Goal: Find specific page/section: Find specific page/section

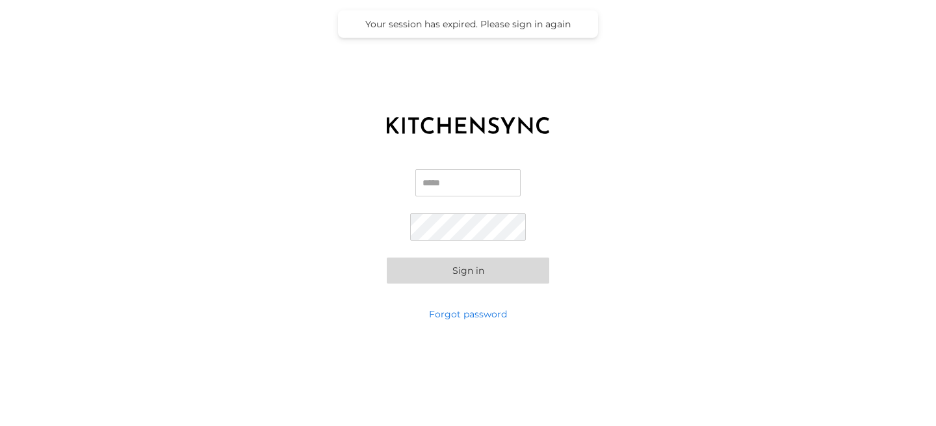
click at [478, 188] on input "Email" at bounding box center [467, 182] width 105 height 27
type input "**********"
click at [486, 265] on button "Sign in" at bounding box center [468, 270] width 162 height 26
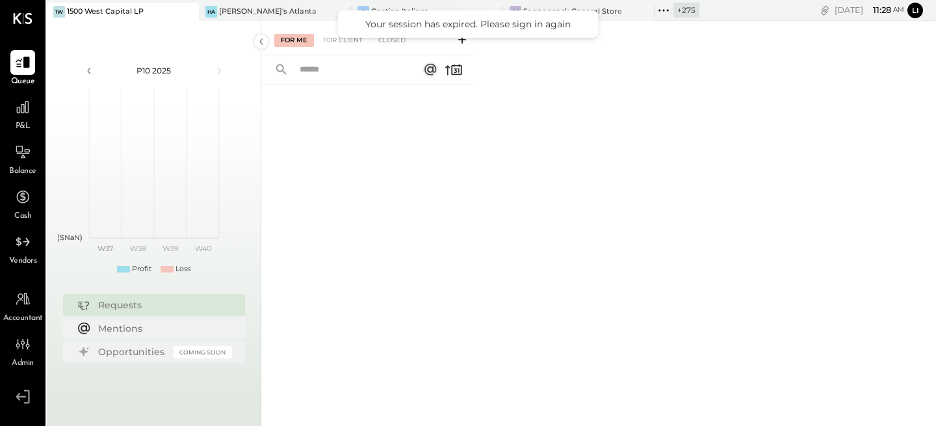
click at [673, 10] on div "+ 275" at bounding box center [686, 10] width 26 height 15
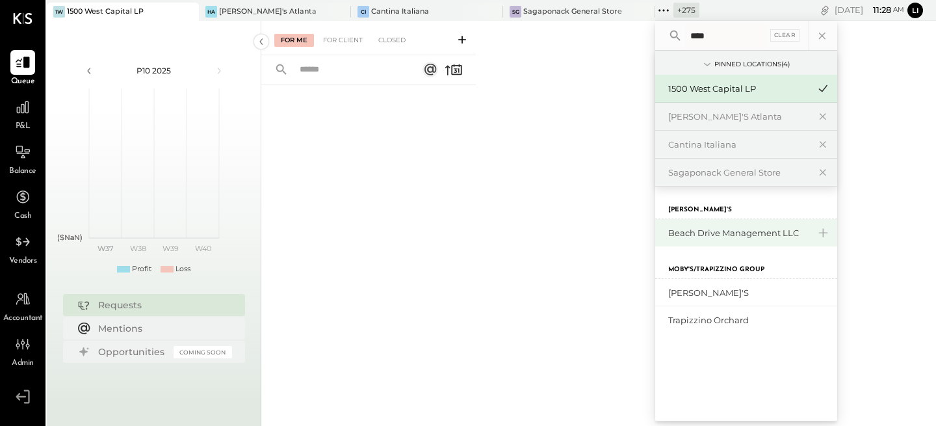
type input "****"
click at [668, 237] on div "Beach Drive Management LLC" at bounding box center [738, 233] width 140 height 12
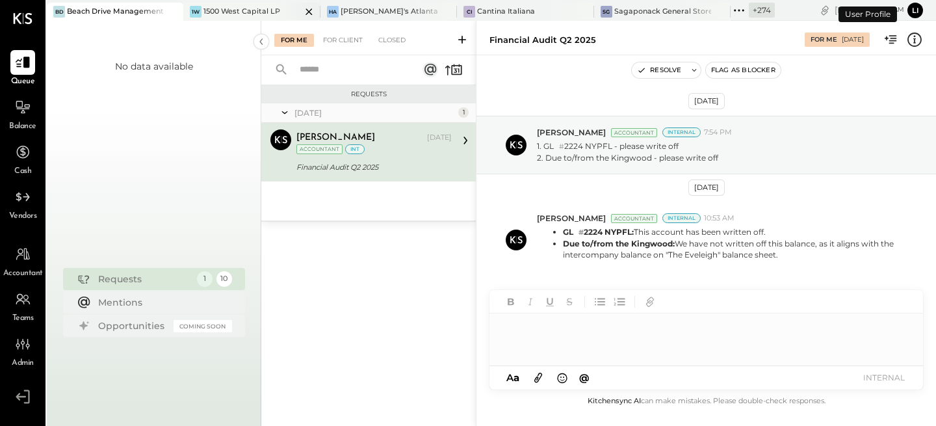
click at [301, 7] on icon at bounding box center [309, 12] width 16 height 16
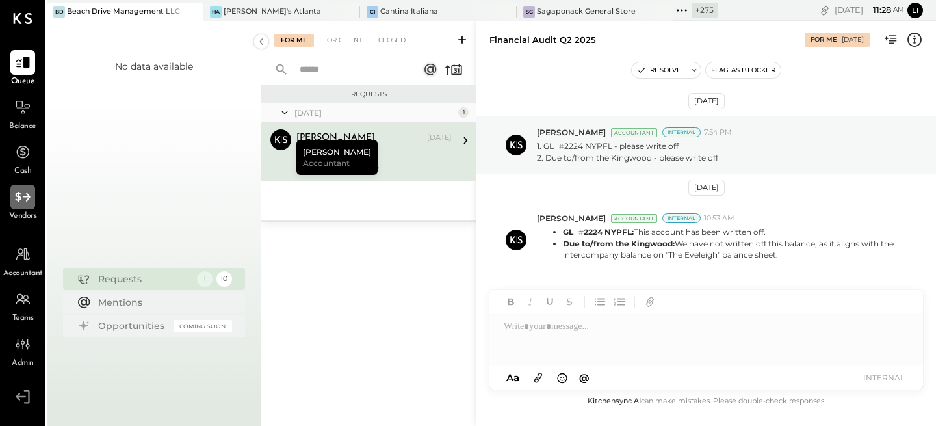
click at [26, 201] on icon at bounding box center [22, 196] width 17 height 17
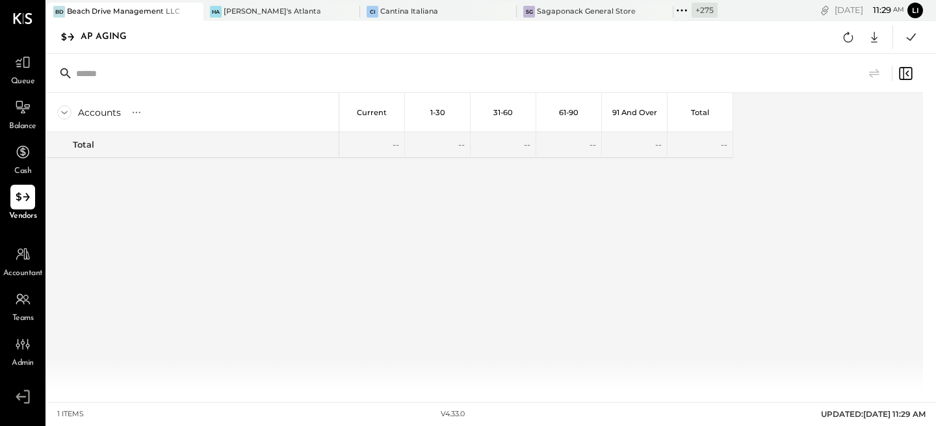
click at [673, 18] on icon at bounding box center [681, 10] width 17 height 17
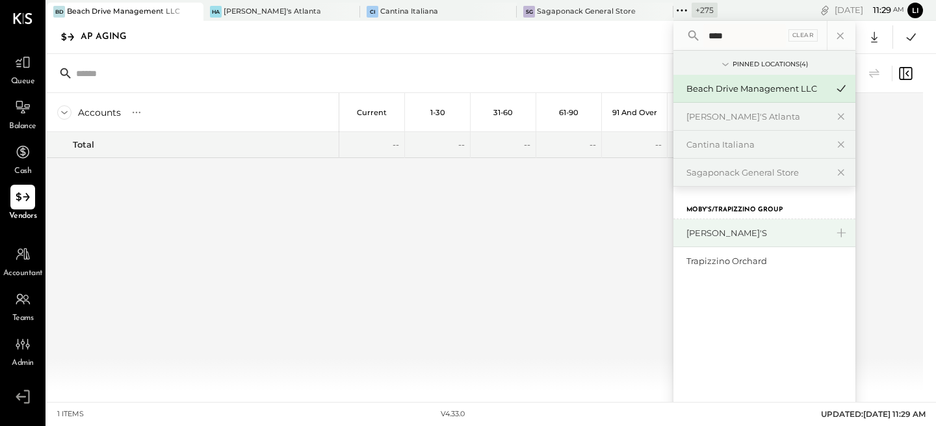
type input "****"
click at [686, 229] on div "[PERSON_NAME]'s" at bounding box center [756, 233] width 140 height 12
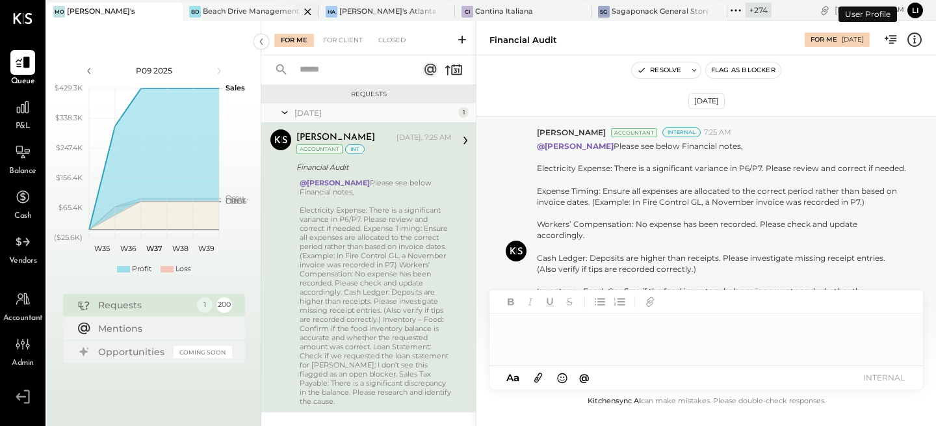
scroll to position [11, 0]
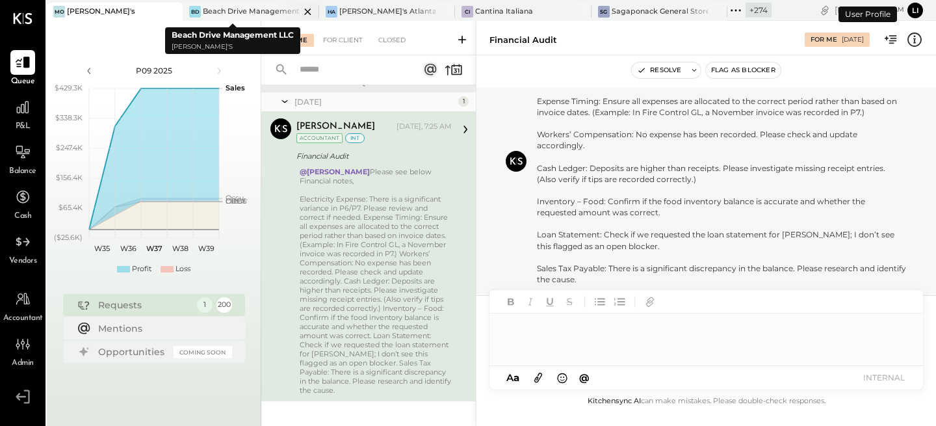
click at [300, 12] on icon at bounding box center [308, 12] width 16 height 16
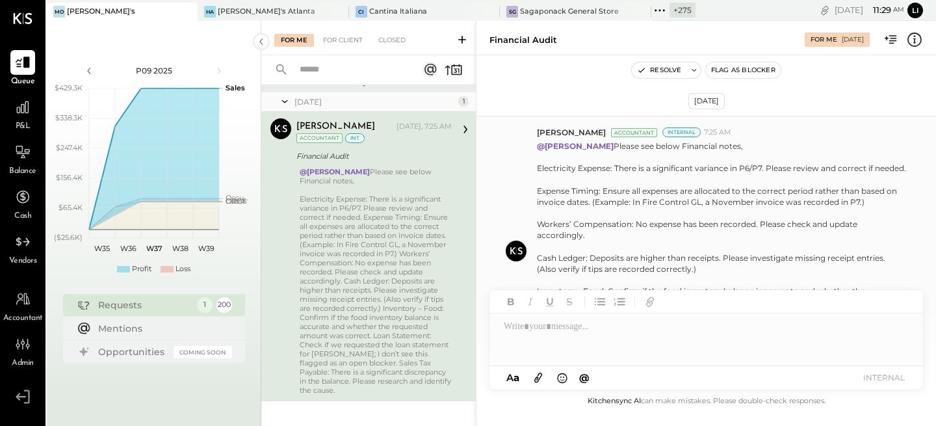
scroll to position [101, 0]
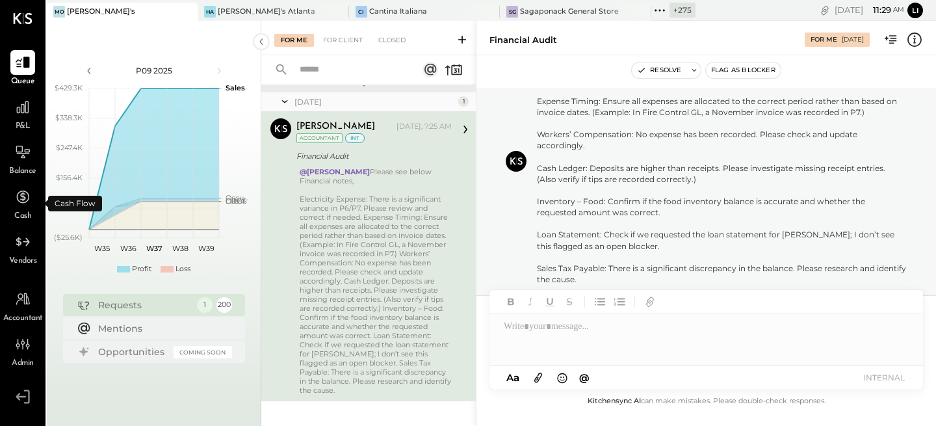
click at [25, 214] on span "Cash" at bounding box center [22, 217] width 17 height 12
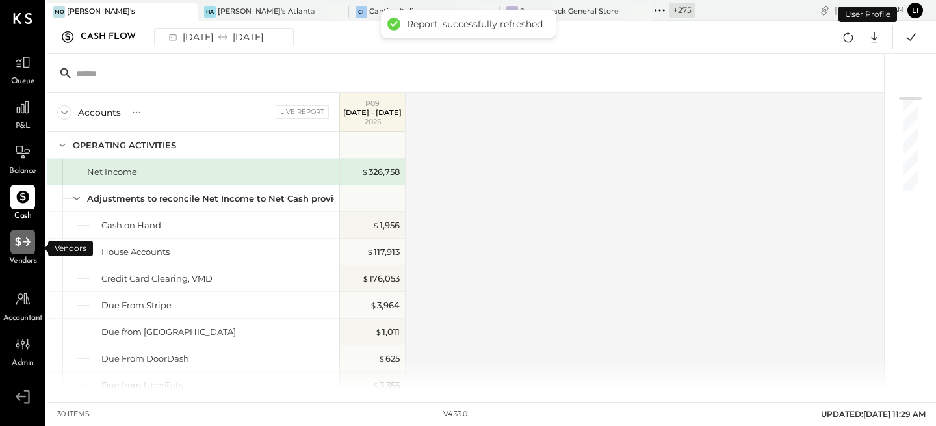
click at [20, 245] on icon at bounding box center [22, 241] width 17 height 17
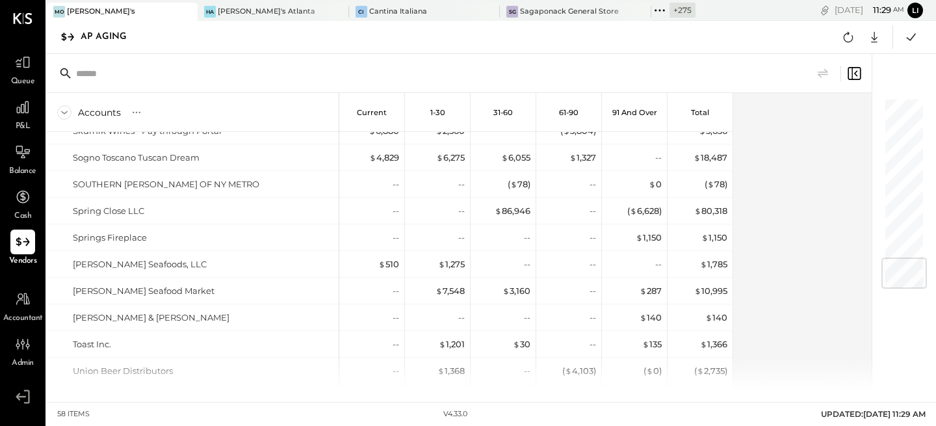
scroll to position [1319, 0]
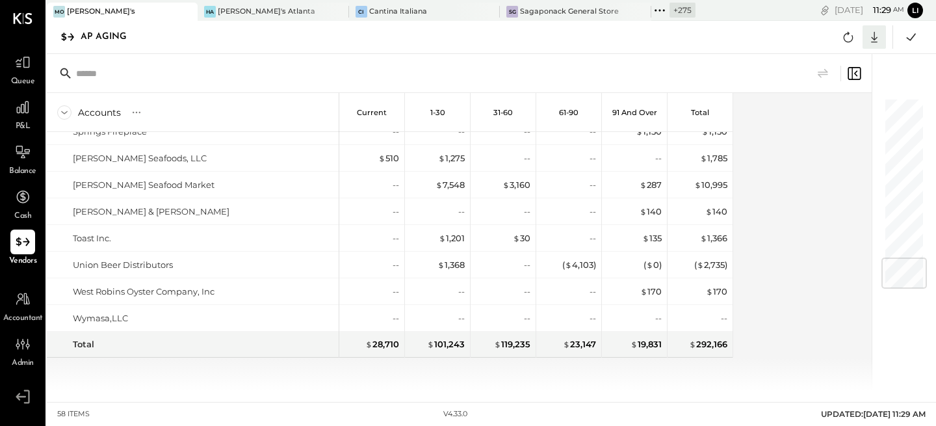
click at [877, 38] on icon at bounding box center [874, 37] width 17 height 17
click at [825, 89] on div "Google Sheets" at bounding box center [834, 85] width 104 height 27
click at [445, 396] on div "[PERSON_NAME]'s HA [PERSON_NAME]'s Atlanta CI Cantina Italiana SG Sagaponack Ge…" at bounding box center [491, 201] width 889 height 402
